Goal: Information Seeking & Learning: Learn about a topic

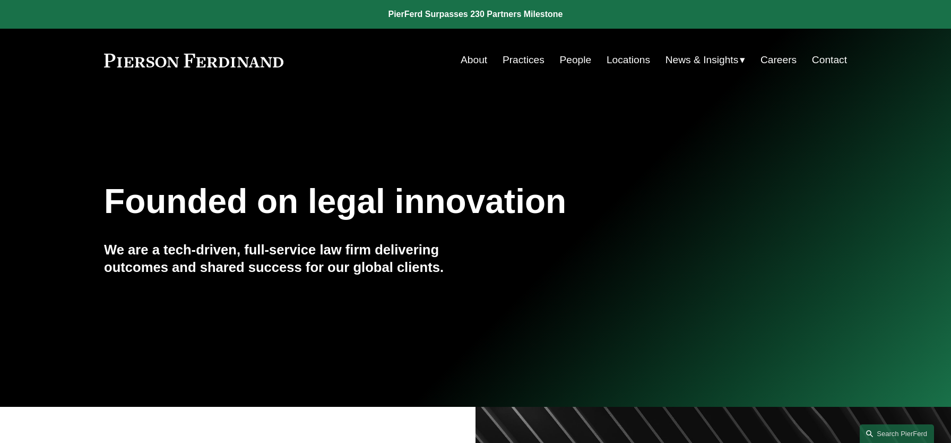
click at [453, 279] on div "We are a tech-driven, full-service law firm delivering outcomes and shared succ…" at bounding box center [289, 265] width 371 height 48
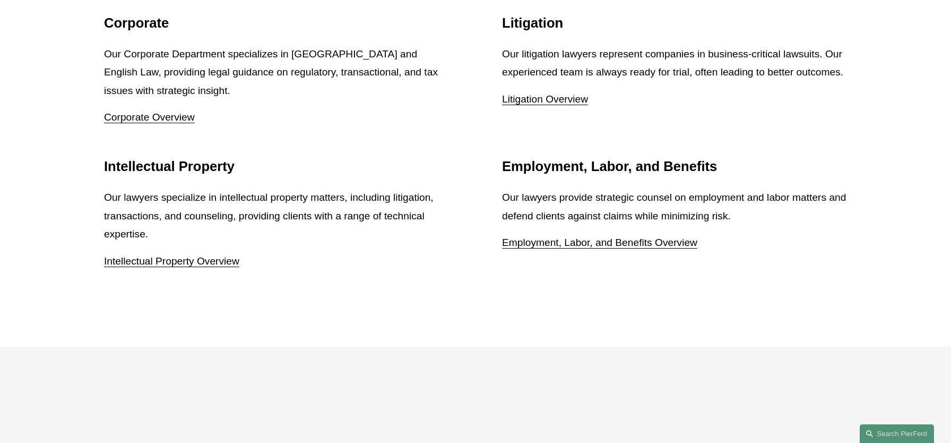
scroll to position [1377, 0]
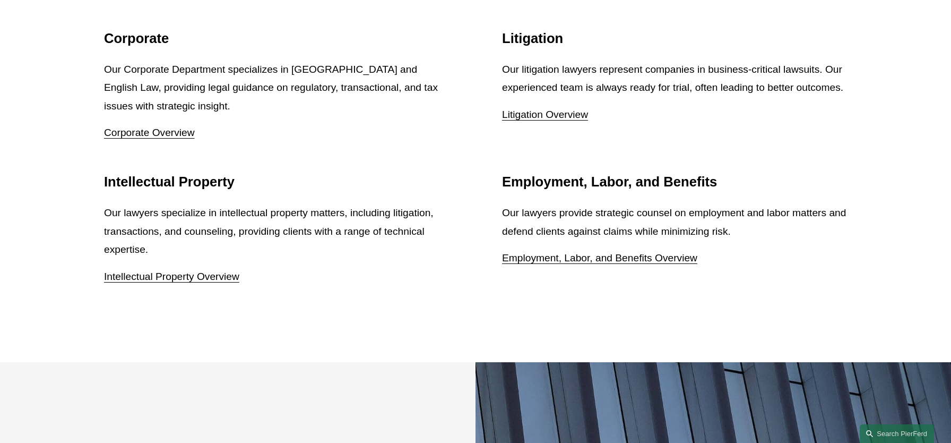
click at [175, 127] on link "Corporate Overview" at bounding box center [149, 132] width 91 height 11
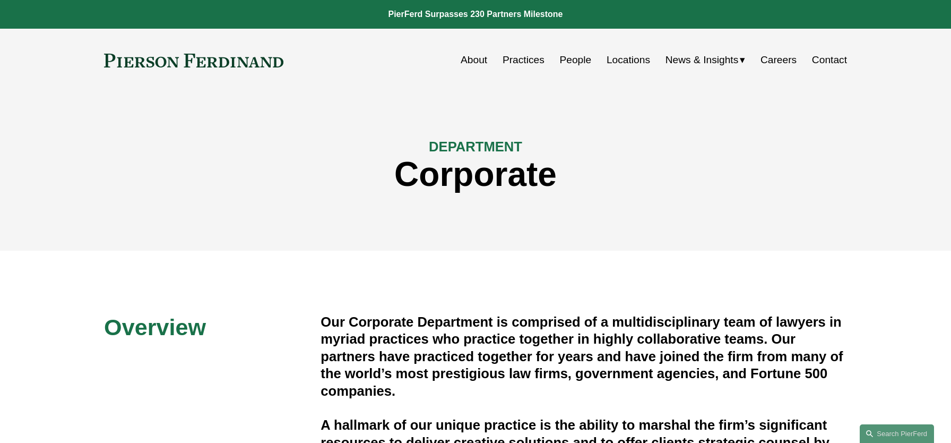
click at [525, 62] on link "Practices" at bounding box center [524, 60] width 42 height 20
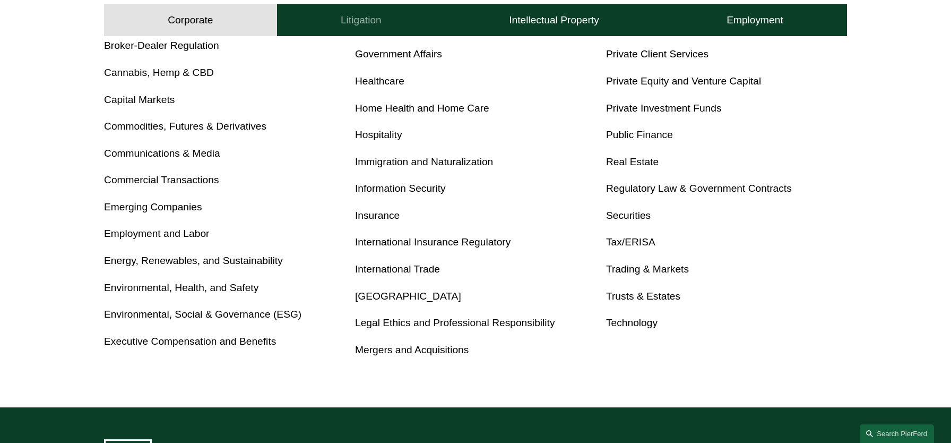
scroll to position [244, 0]
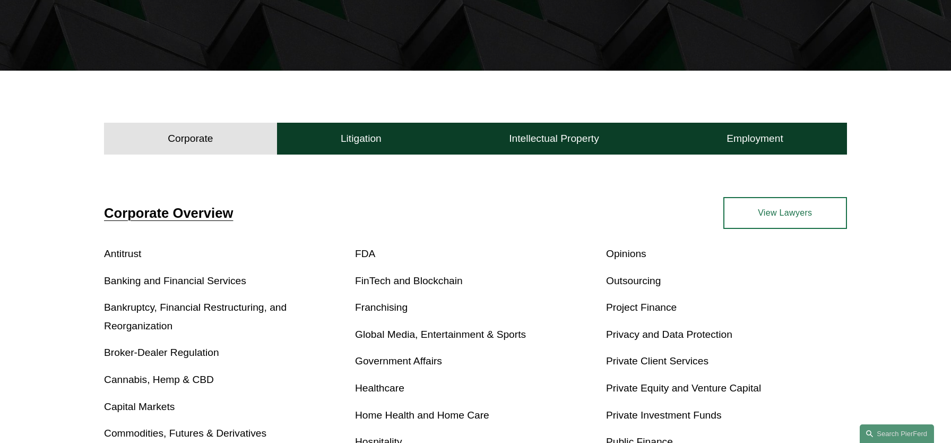
click at [791, 212] on link "View Lawyers" at bounding box center [785, 213] width 124 height 32
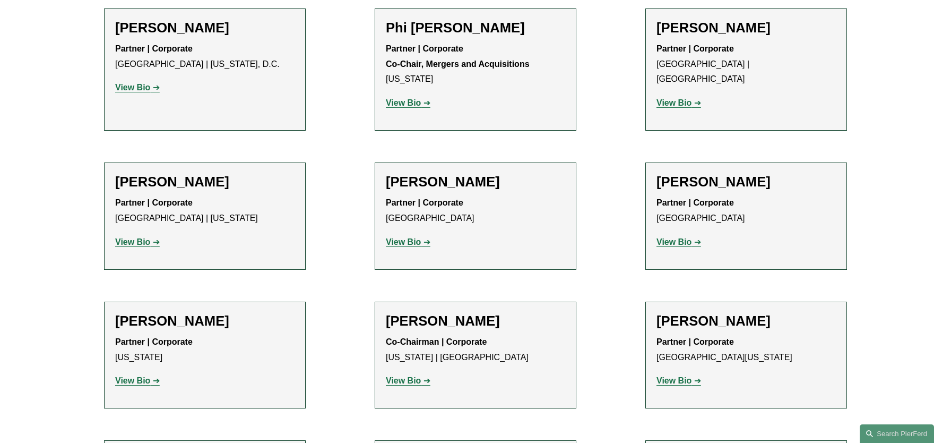
scroll to position [4010, 0]
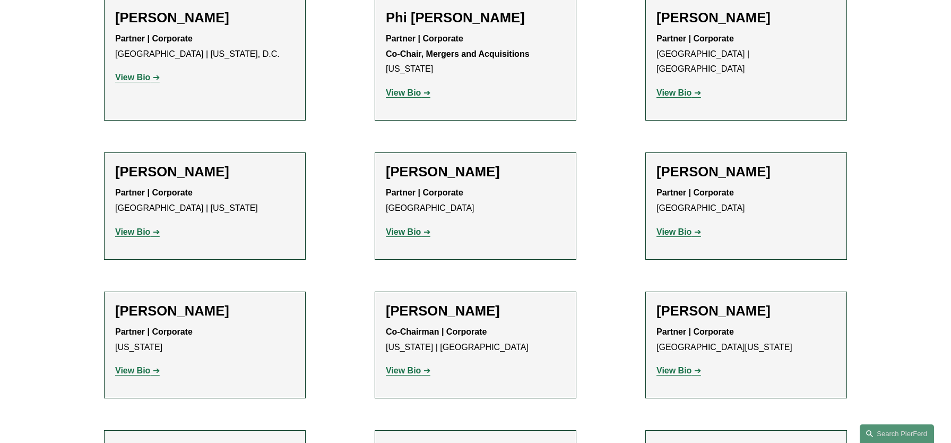
click at [679, 366] on strong "View Bio" at bounding box center [673, 370] width 35 height 9
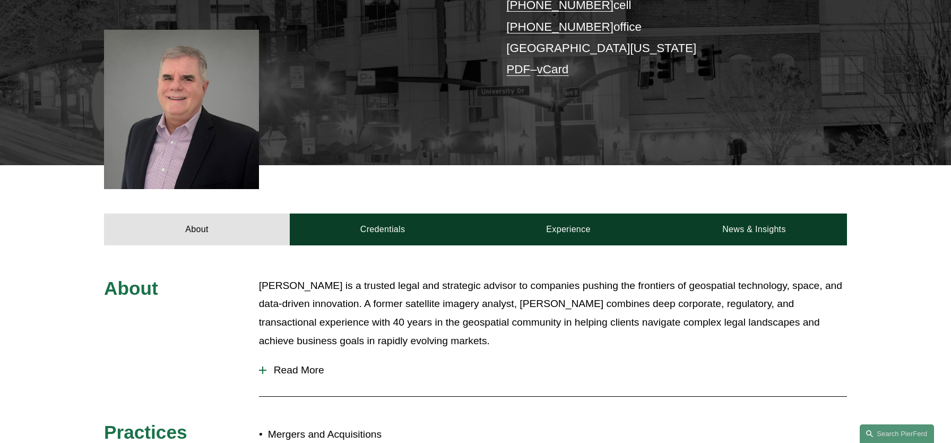
scroll to position [259, 0]
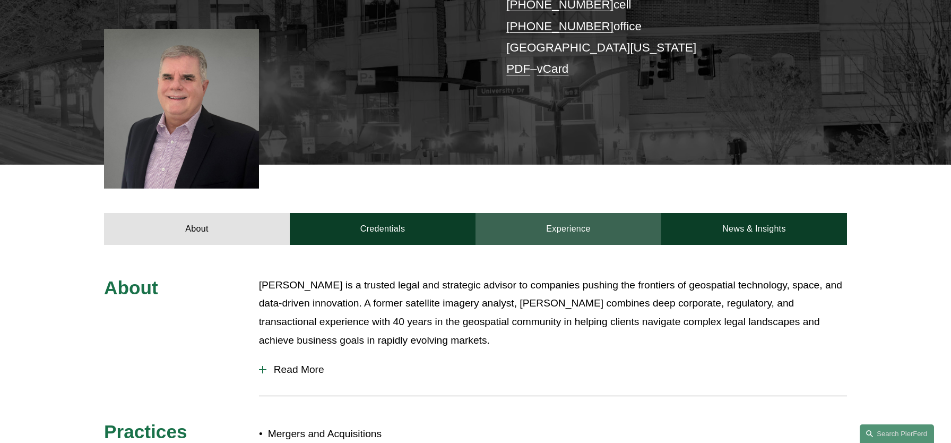
click at [572, 220] on link "Experience" at bounding box center [569, 229] width 186 height 32
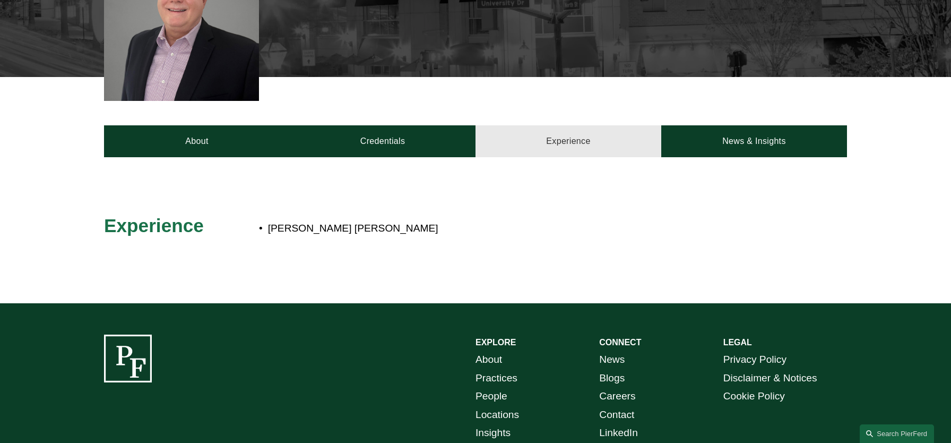
scroll to position [351, 0]
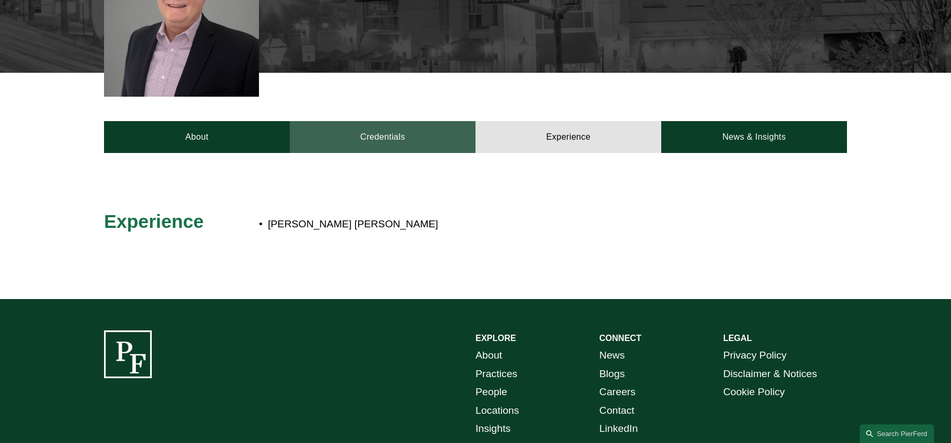
click at [399, 137] on link "Credentials" at bounding box center [383, 137] width 186 height 32
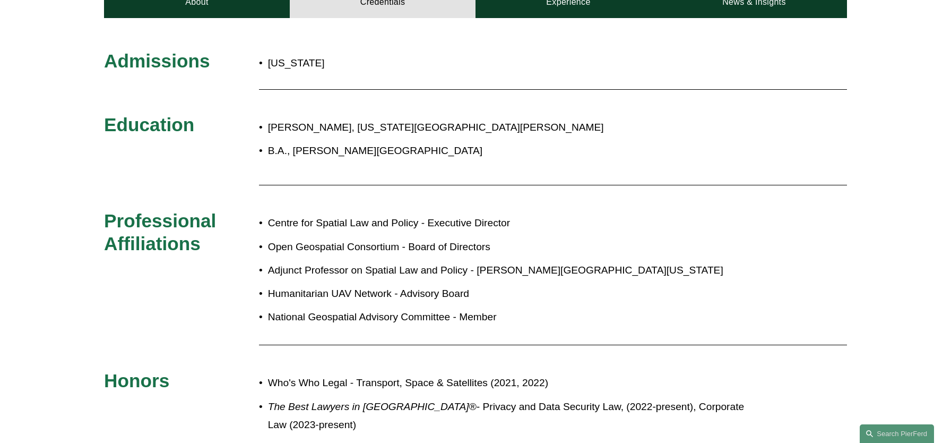
scroll to position [0, 0]
